Goal: Task Accomplishment & Management: Manage account settings

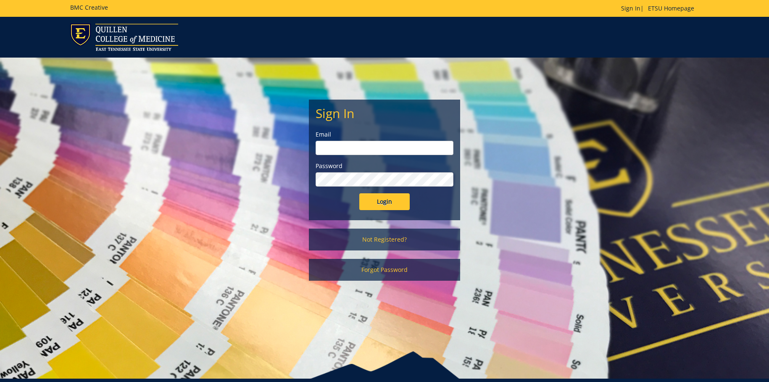
click at [332, 150] on input "email" at bounding box center [385, 148] width 138 height 14
type input "dunlapcr1@etsu.edu"
click at [359, 193] on input "Login" at bounding box center [384, 201] width 50 height 17
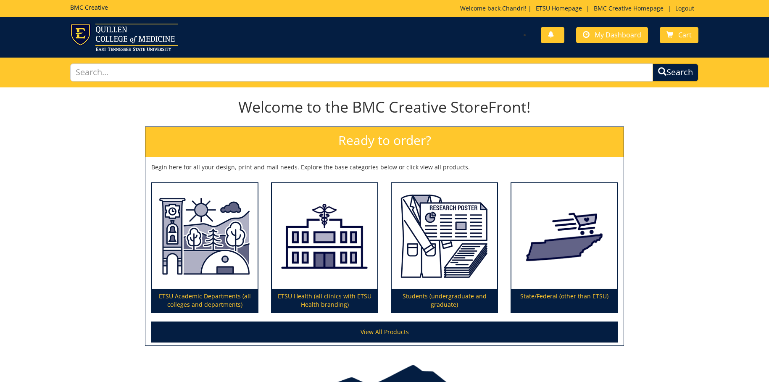
click at [602, 45] on div "You have no new notifications My Dashboard Cart" at bounding box center [545, 36] width 321 height 24
click at [600, 41] on link "My Dashboard" at bounding box center [612, 35] width 72 height 16
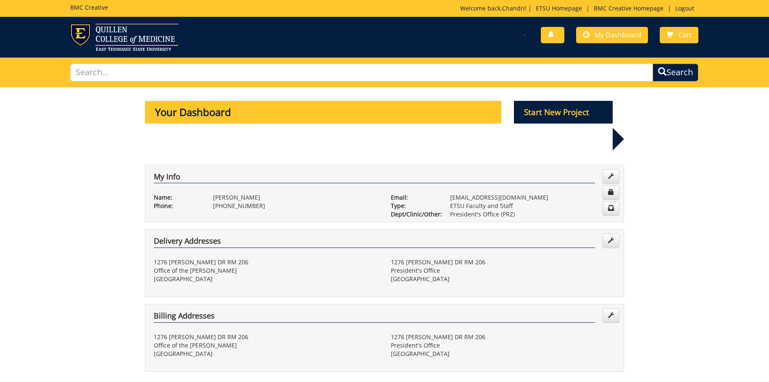
scroll to position [126, 0]
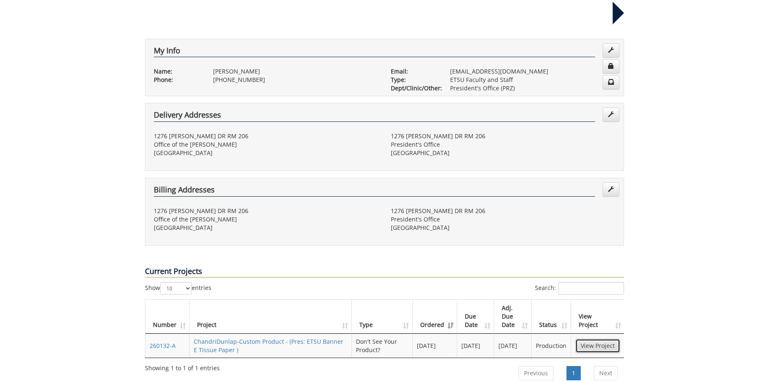
click at [596, 339] on link "View Project" at bounding box center [598, 346] width 45 height 14
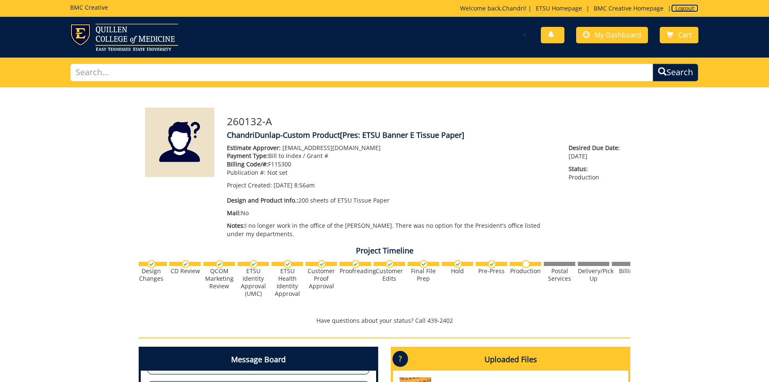
click at [685, 10] on link "Logout" at bounding box center [684, 8] width 27 height 8
